Goal: Task Accomplishment & Management: Manage account settings

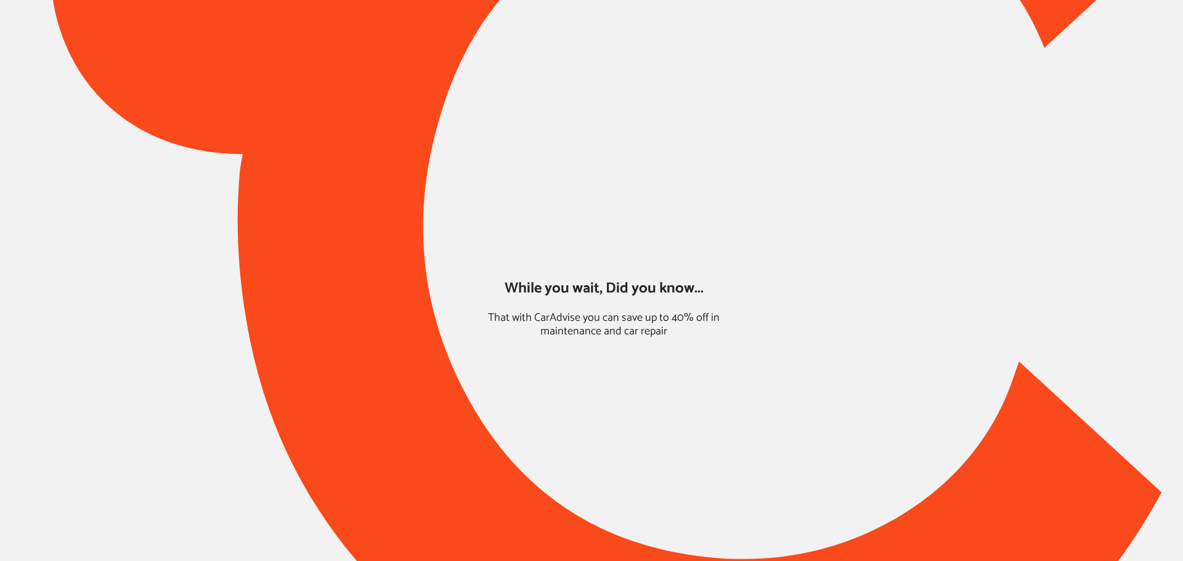
type input "*****"
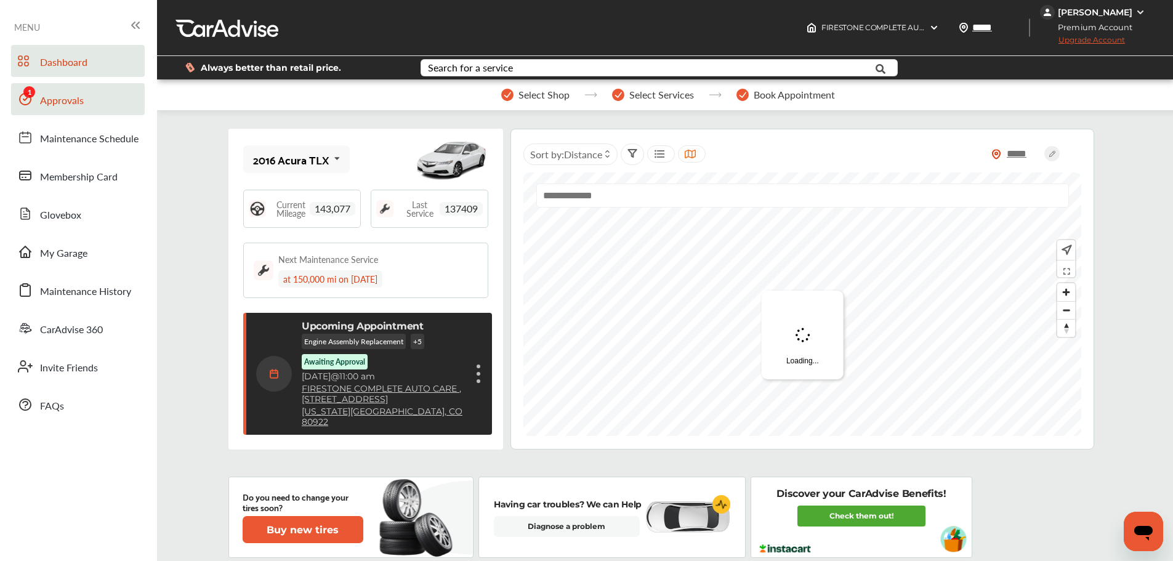
click at [63, 108] on span "Approvals" at bounding box center [62, 101] width 44 height 16
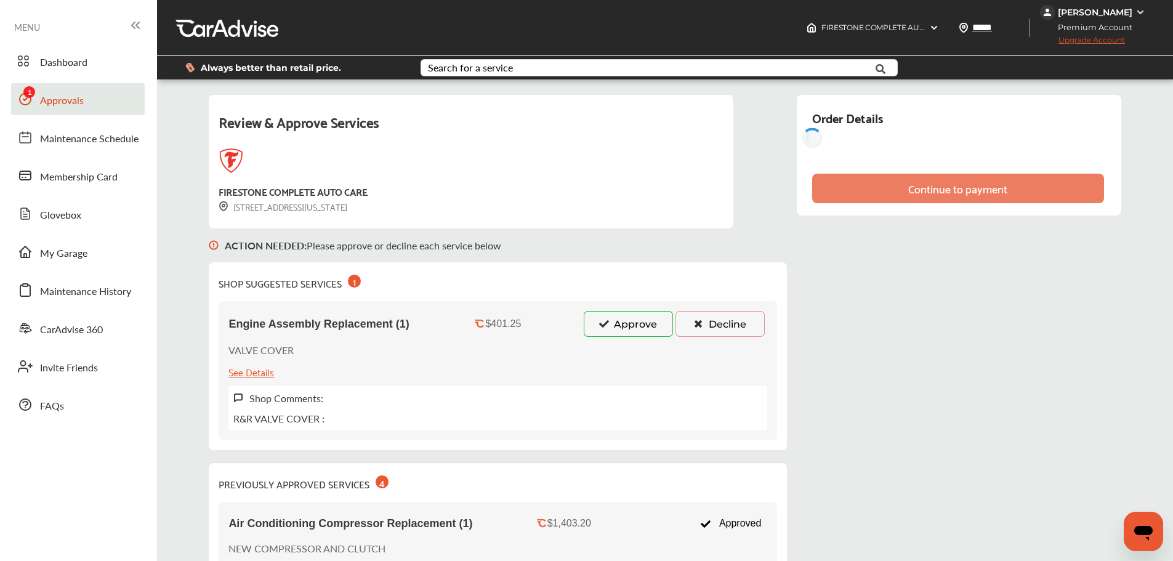
click at [618, 325] on button "Approve" at bounding box center [628, 324] width 89 height 26
